Goal: Information Seeking & Learning: Learn about a topic

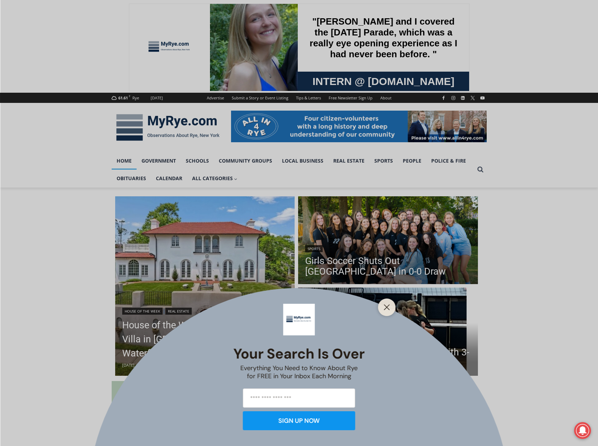
click at [383, 263] on div "Your Search is Over Everything You Need to Know About Rye for FREE in Your Inbo…" at bounding box center [299, 223] width 598 height 446
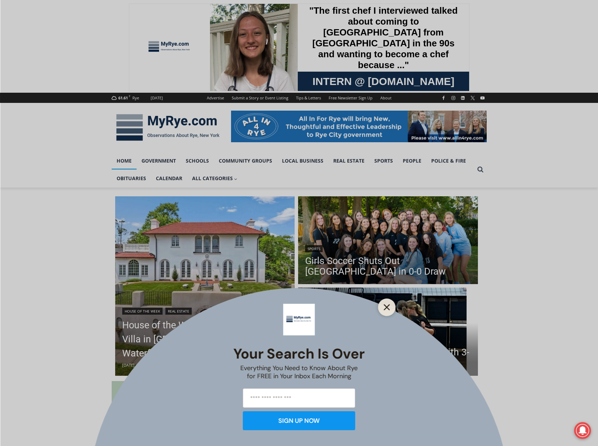
click at [388, 307] on icon "Close" at bounding box center [387, 307] width 6 height 6
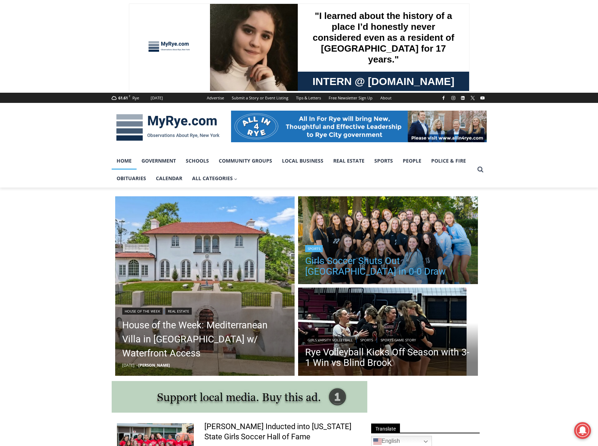
click at [414, 260] on link "Girls Soccer Shuts Out [GEOGRAPHIC_DATA] in 0-0 Draw" at bounding box center [388, 266] width 166 height 21
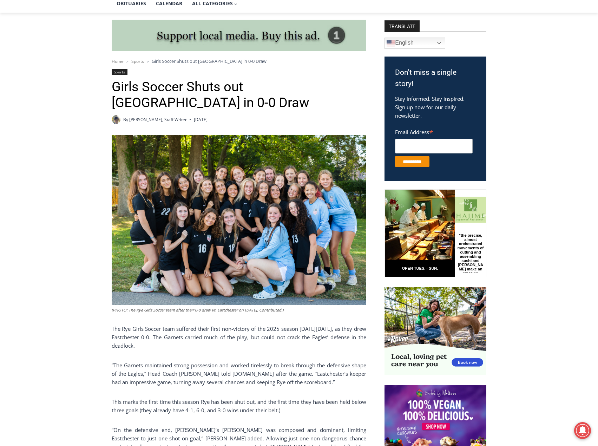
scroll to position [176, 0]
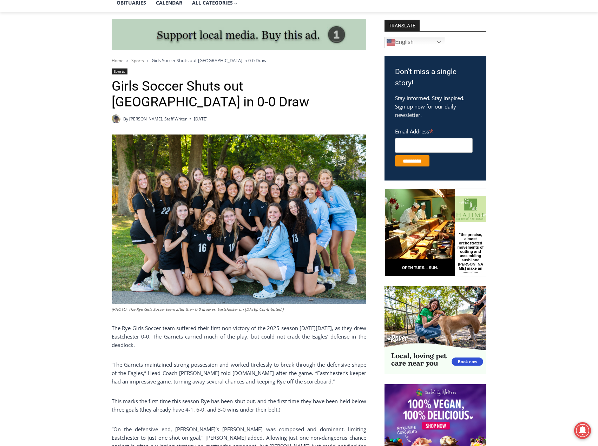
click at [287, 253] on img at bounding box center [239, 219] width 255 height 170
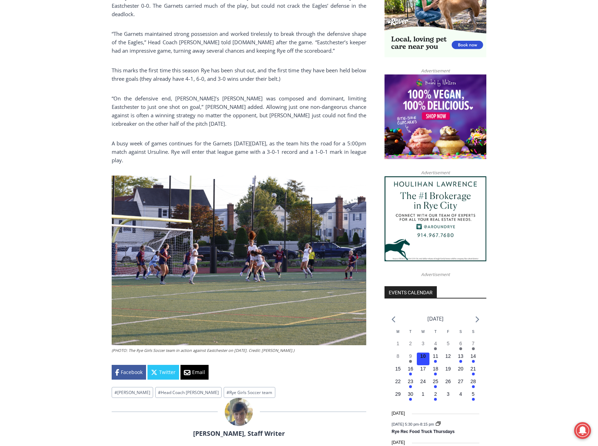
scroll to position [527, 0]
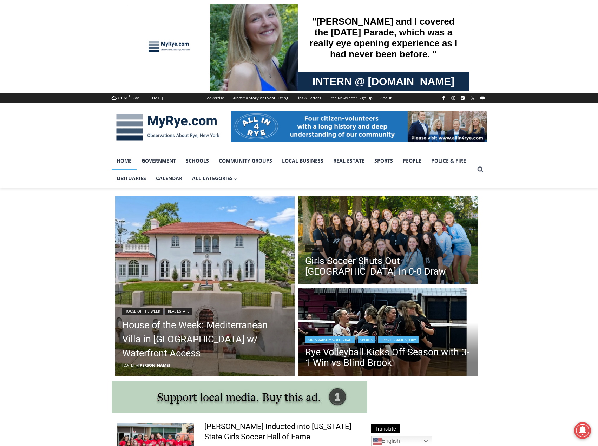
click at [390, 335] on header "Girls Varsity Volleyball | Sports | Sports Game Story Rye Volleyball Kicks Off …" at bounding box center [388, 352] width 180 height 50
click at [397, 309] on img "Read More Rye Volleyball Kicks Off Season with 3-1 Win vs Blind Brook" at bounding box center [388, 333] width 180 height 90
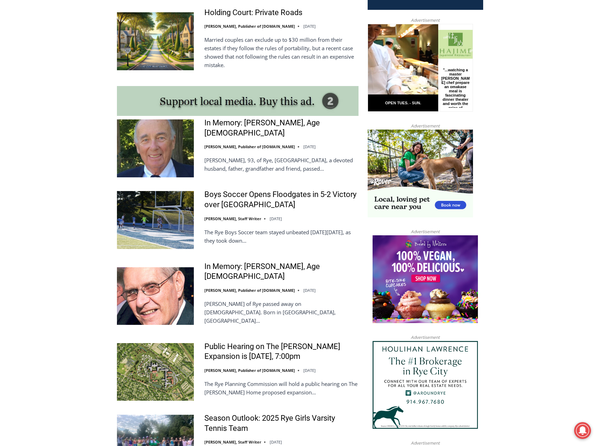
scroll to position [562, 0]
